Goal: Transaction & Acquisition: Purchase product/service

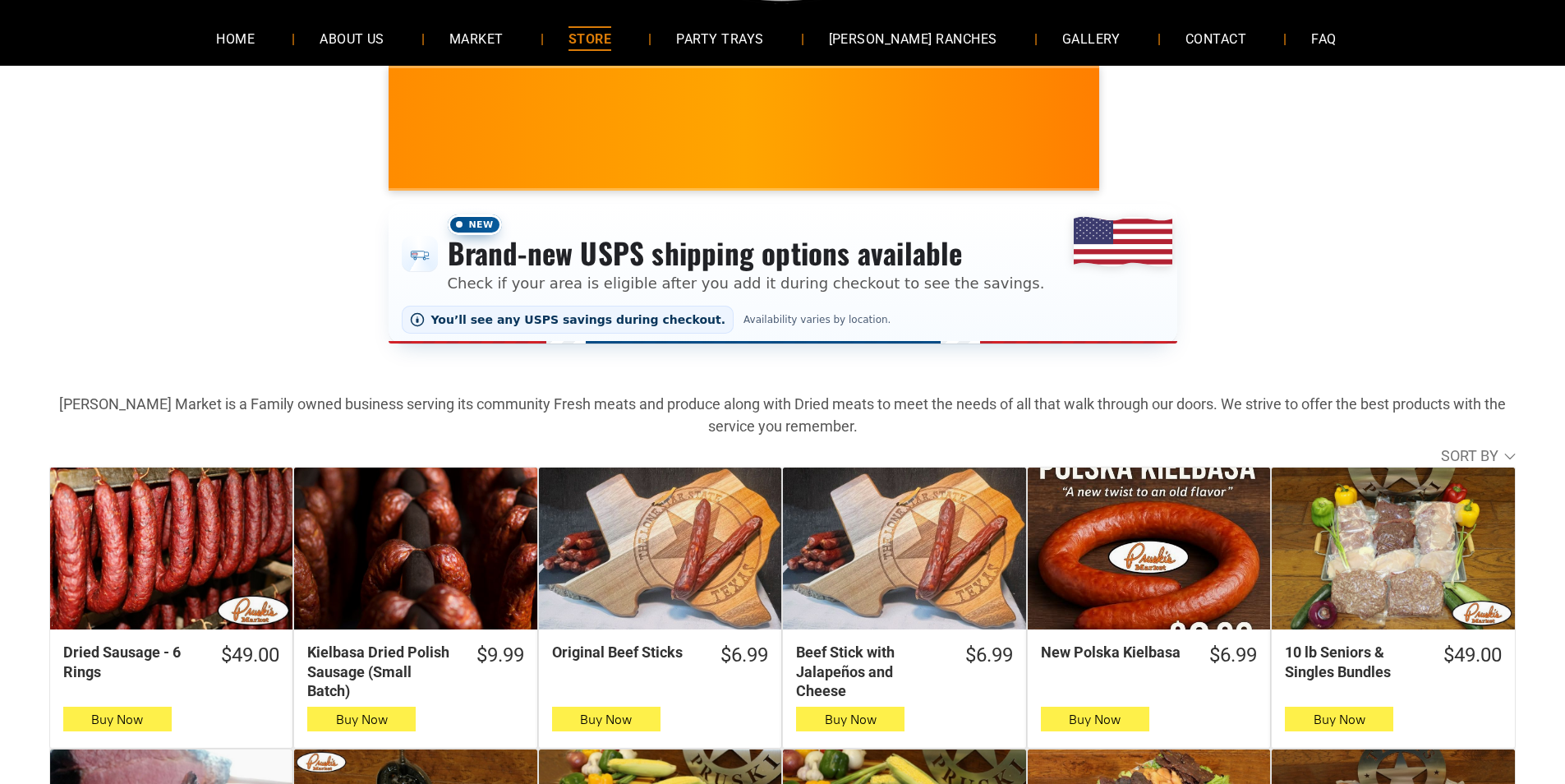
scroll to position [164, 0]
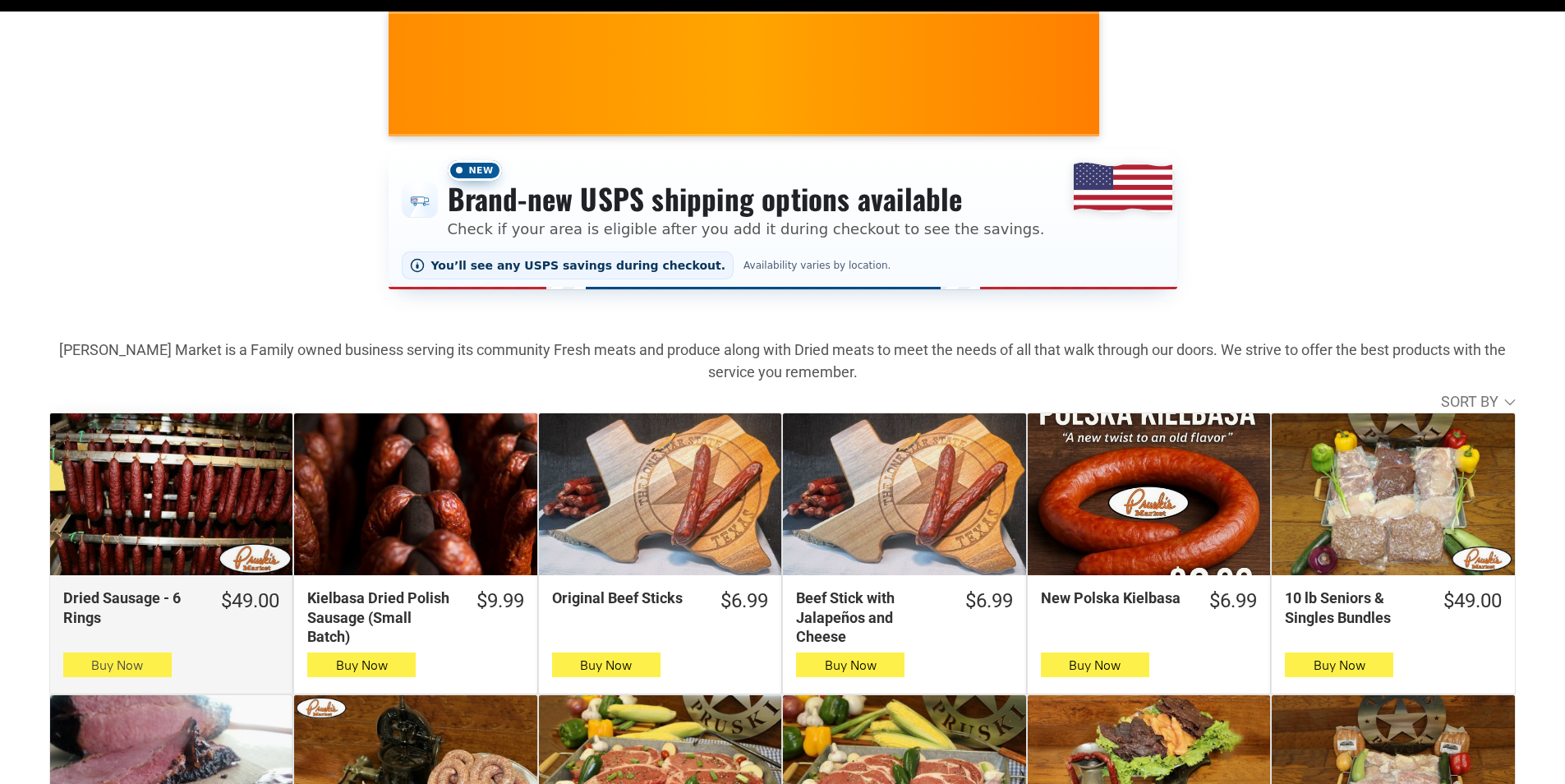
click at [108, 660] on icon "button" at bounding box center [117, 664] width 17 height 20
click at [95, 665] on span "Buy Now" at bounding box center [117, 665] width 52 height 16
click at [81, 667] on button "Buy Now" at bounding box center [117, 664] width 108 height 25
